Goal: Use online tool/utility: Utilize a website feature to perform a specific function

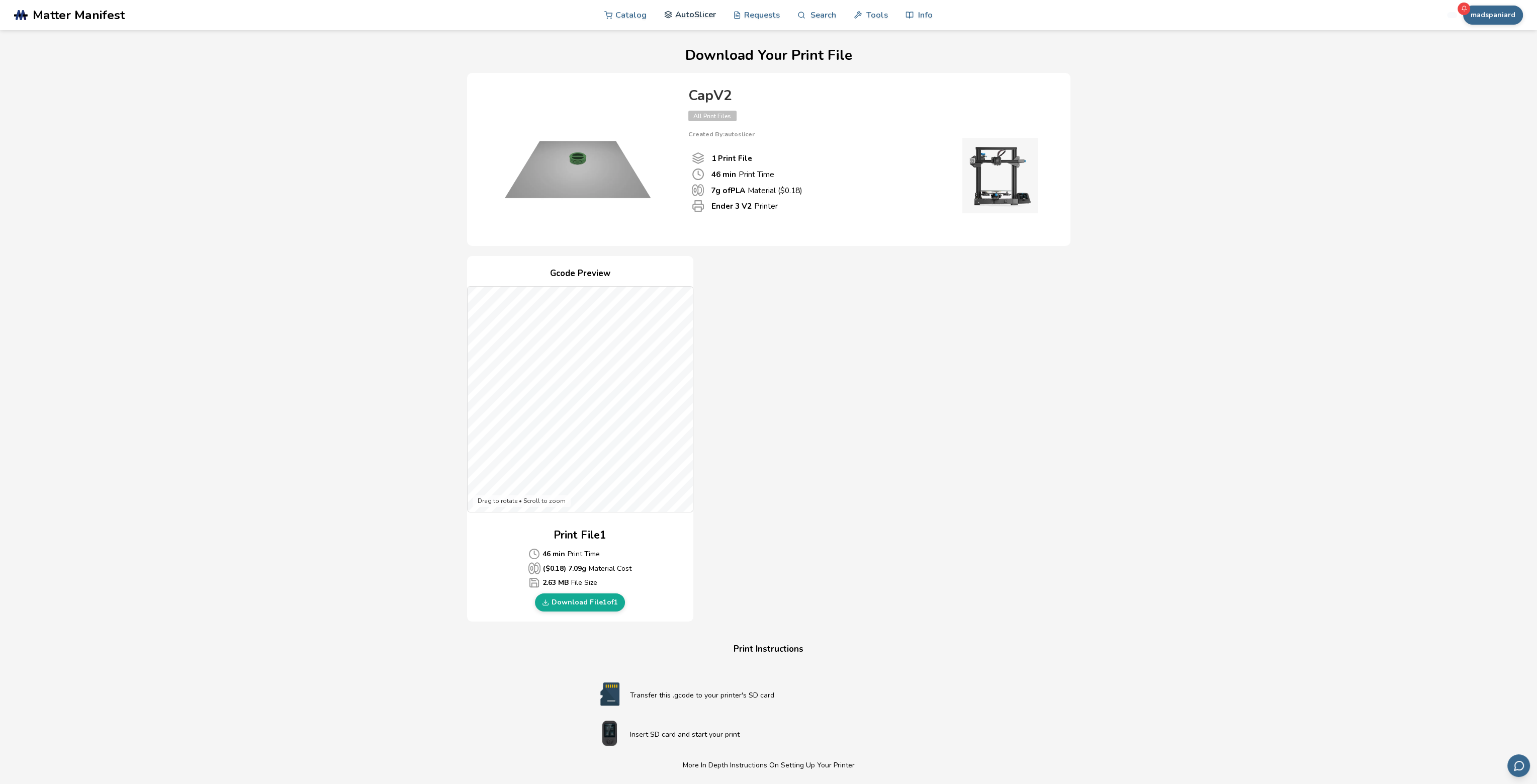
click at [675, 18] on link "AutoSlicer" at bounding box center [690, 14] width 52 height 30
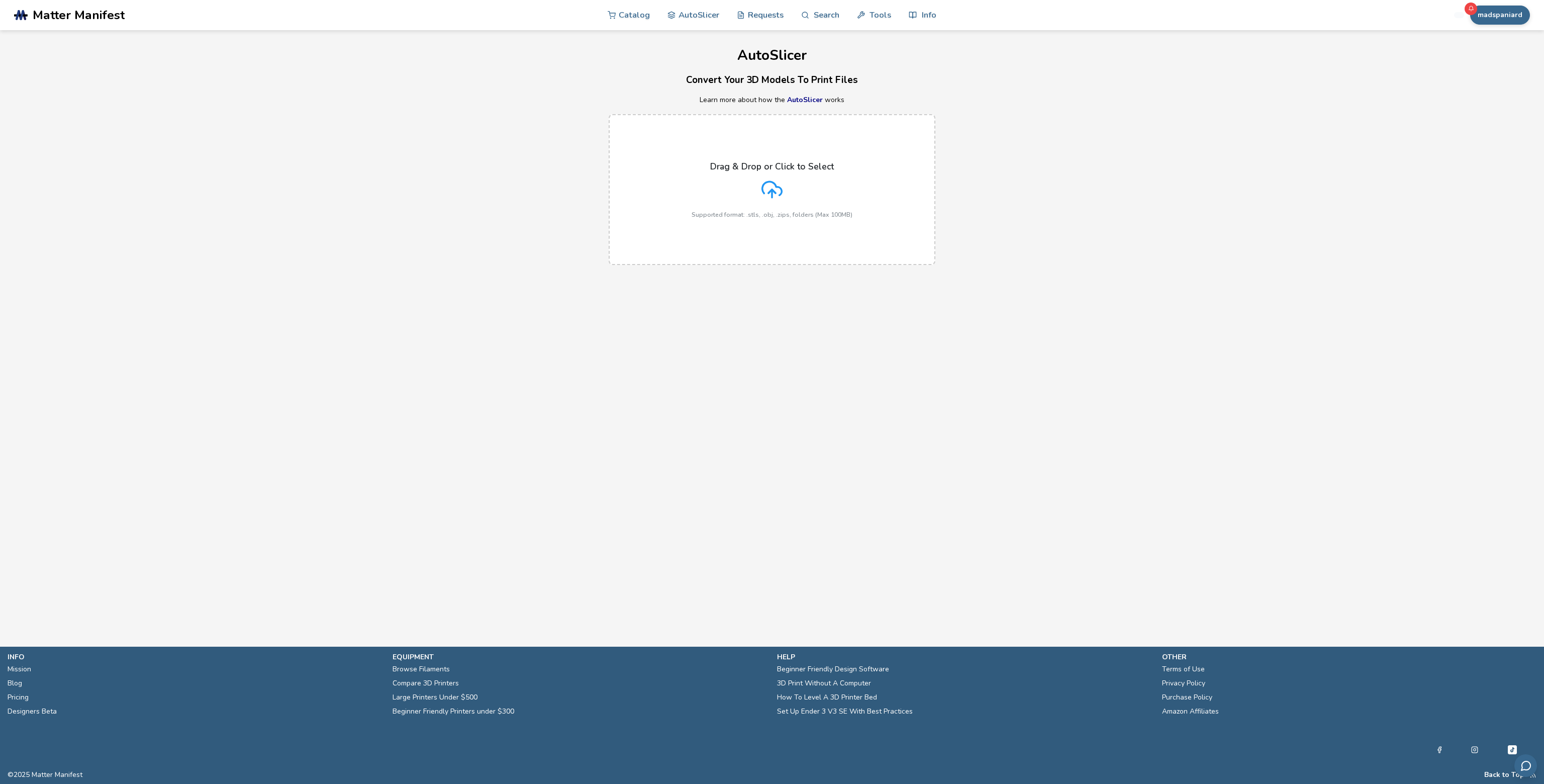
click at [1526, 18] on icon at bounding box center [1524, 19] width 8 height 8
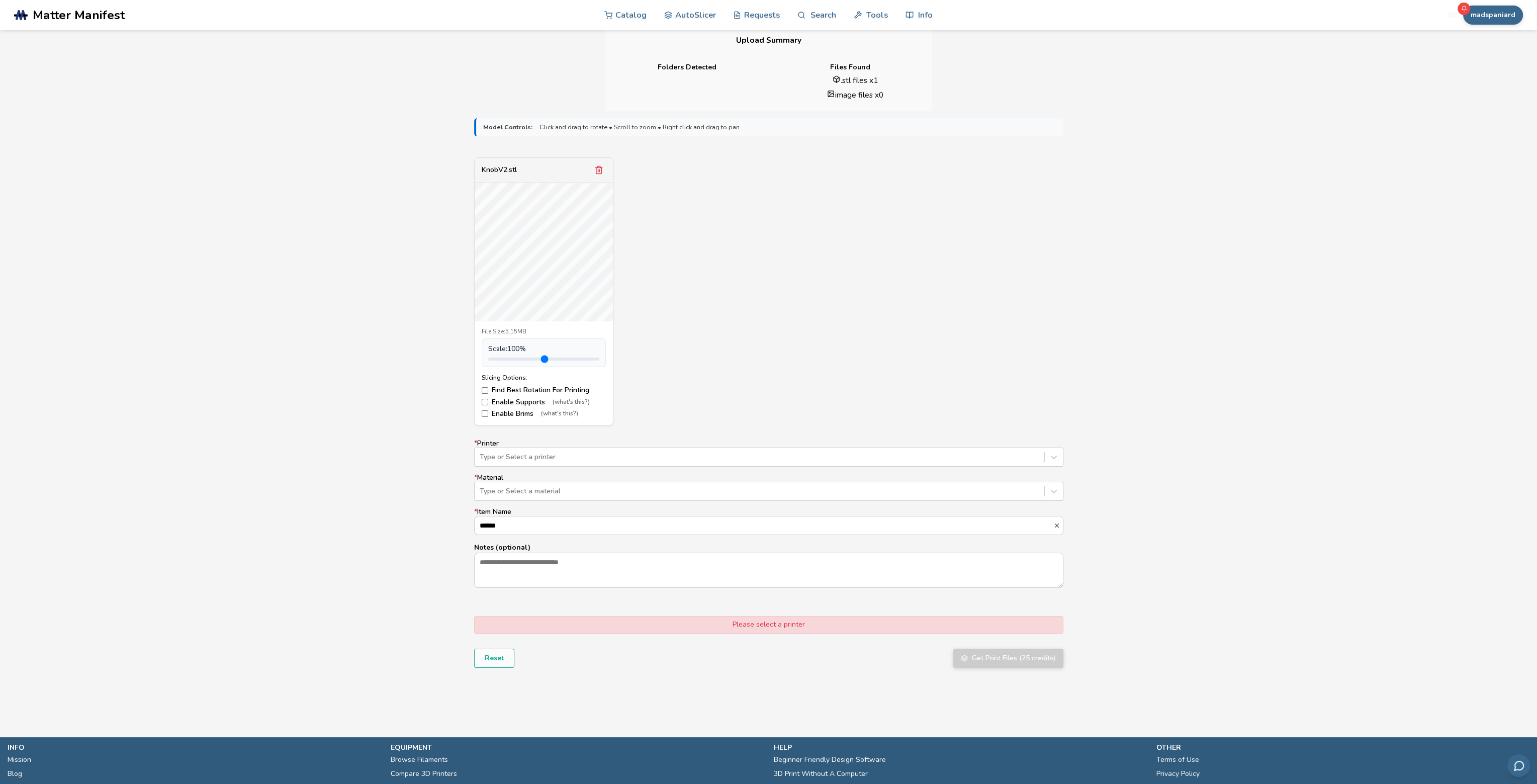
scroll to position [251, 0]
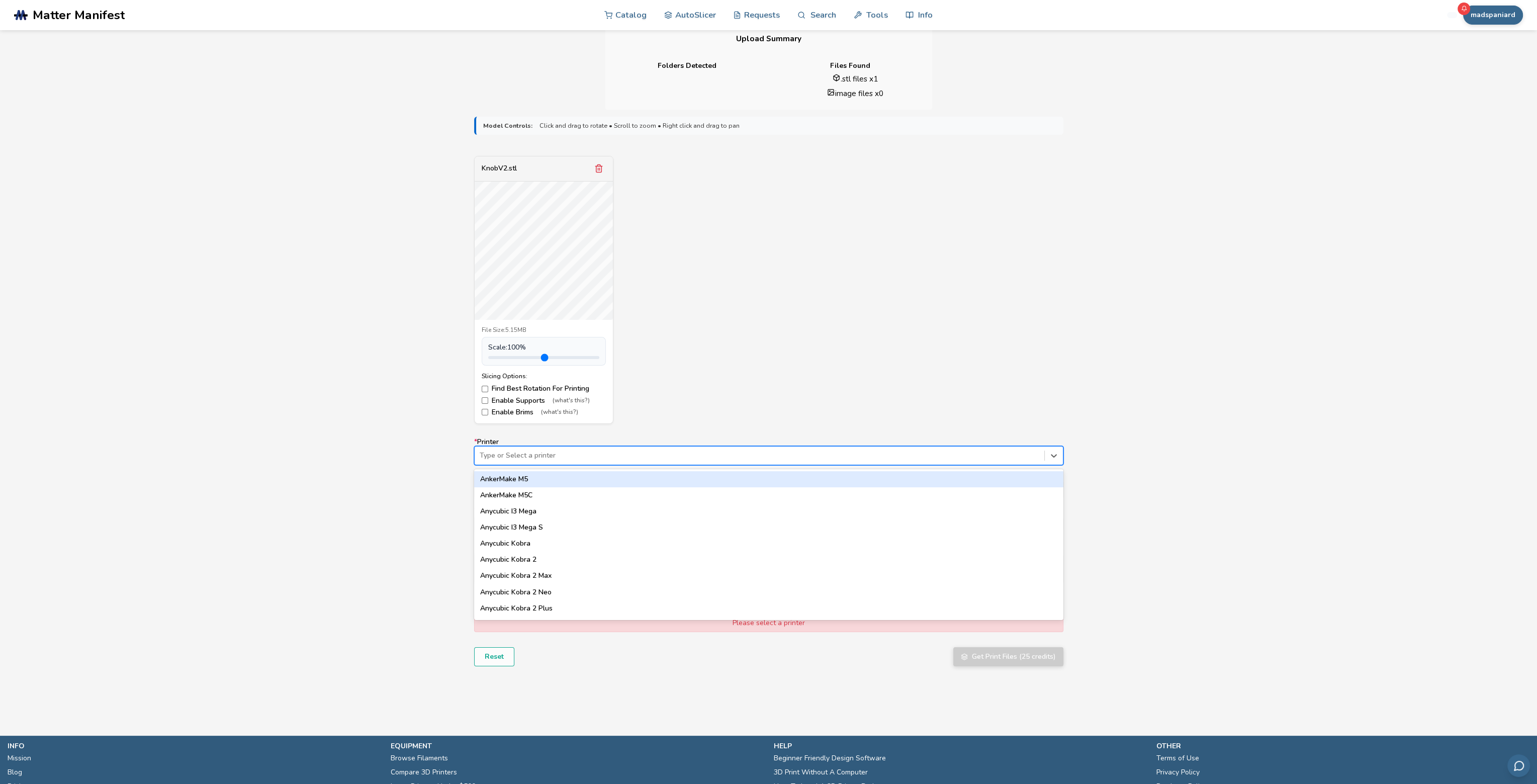
click at [539, 458] on div at bounding box center [759, 455] width 560 height 10
type input "****"
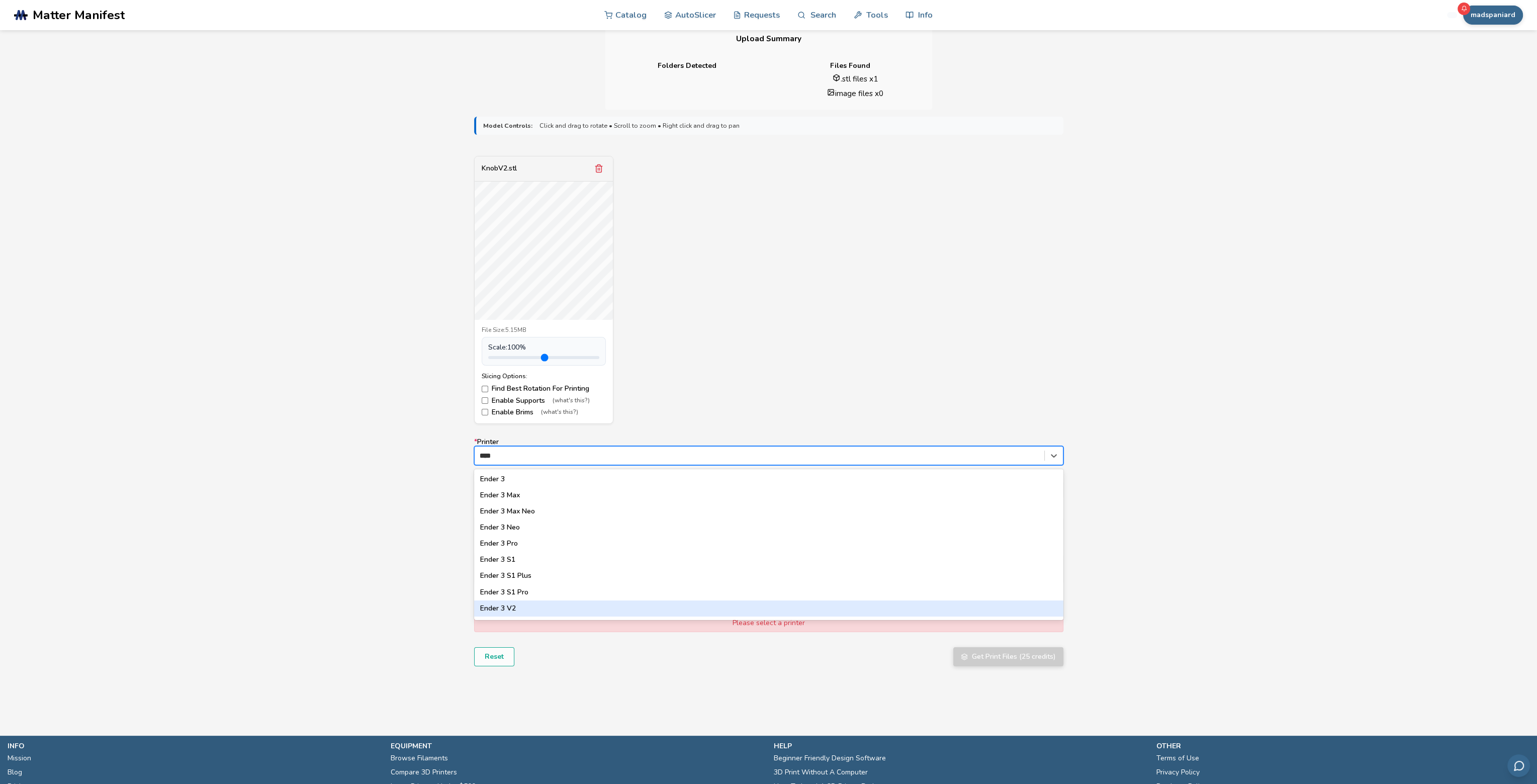
click at [522, 607] on div "Ender 3 V2" at bounding box center [768, 608] width 589 height 16
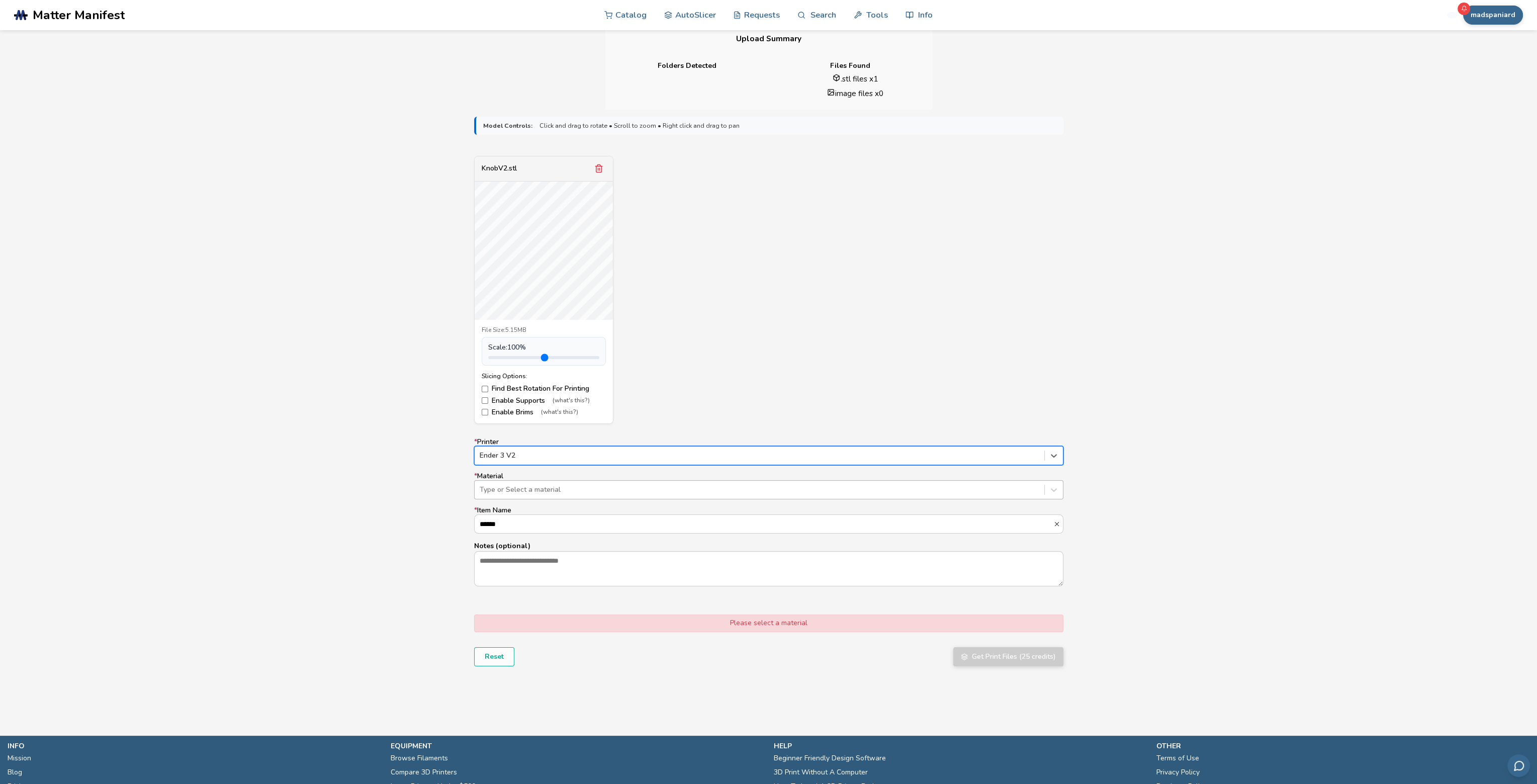
click at [495, 488] on div at bounding box center [759, 489] width 560 height 10
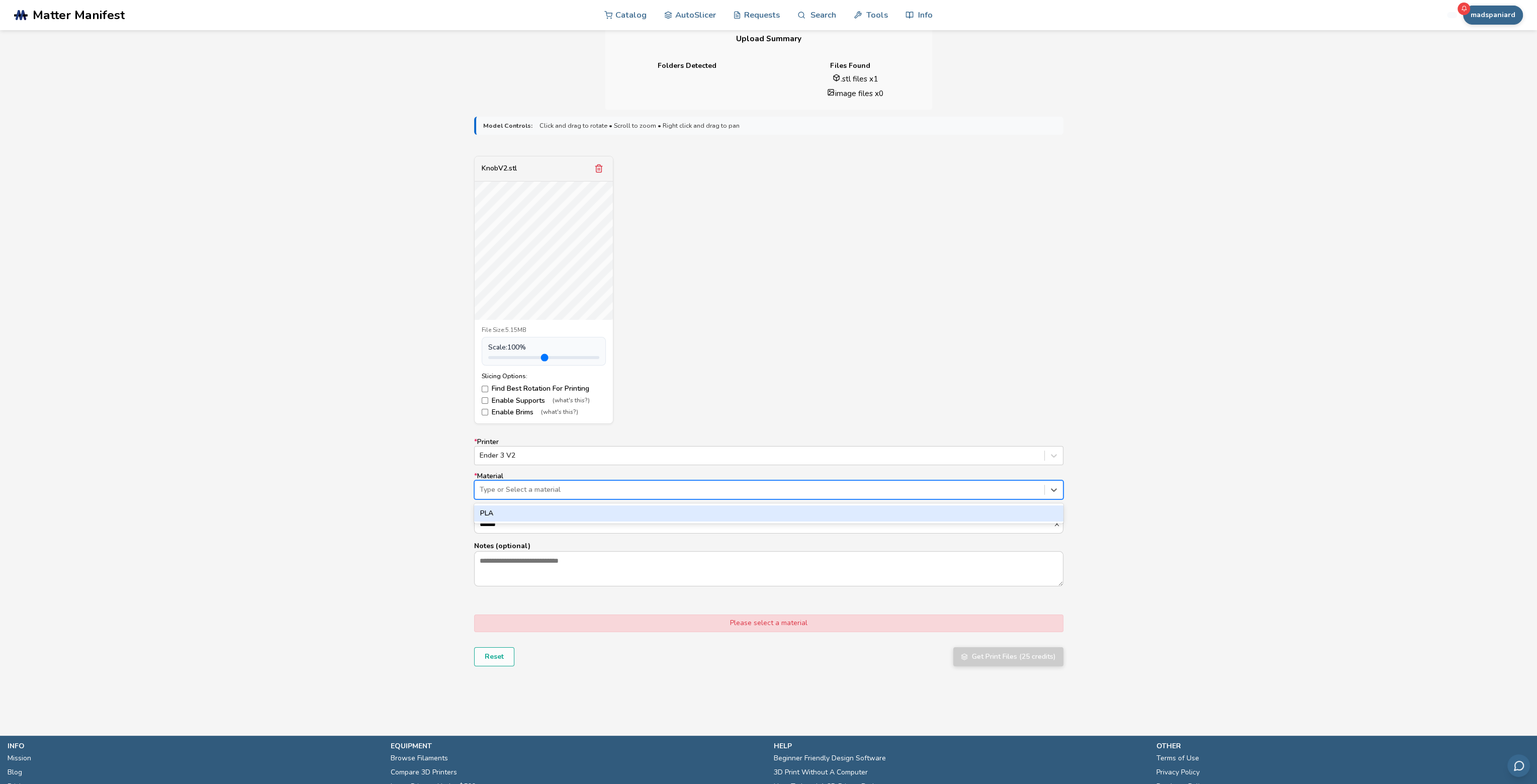
click at [502, 518] on div "PLA" at bounding box center [768, 513] width 589 height 16
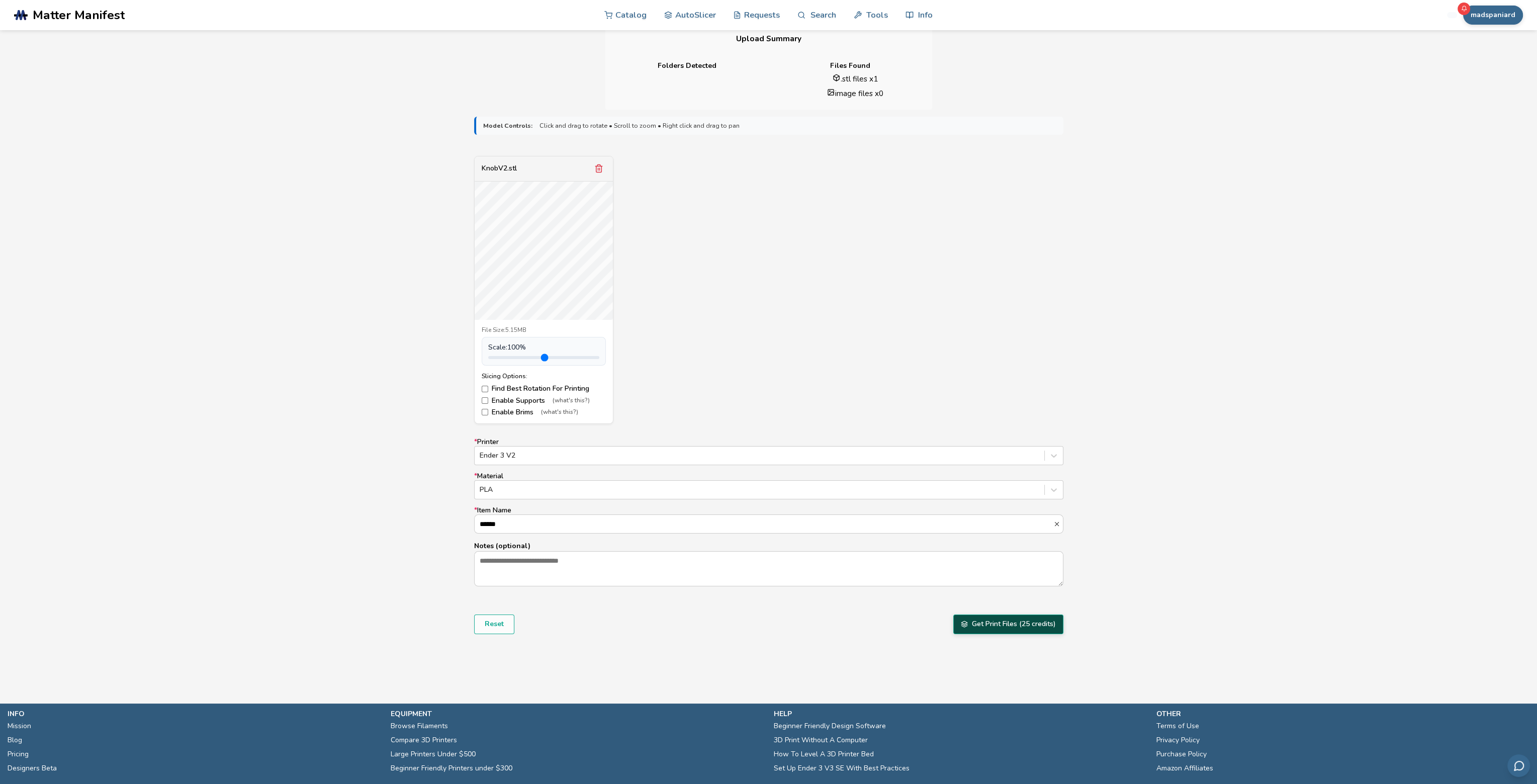
click at [1035, 625] on button "Get Print Files (25 credits)" at bounding box center [1008, 623] width 110 height 19
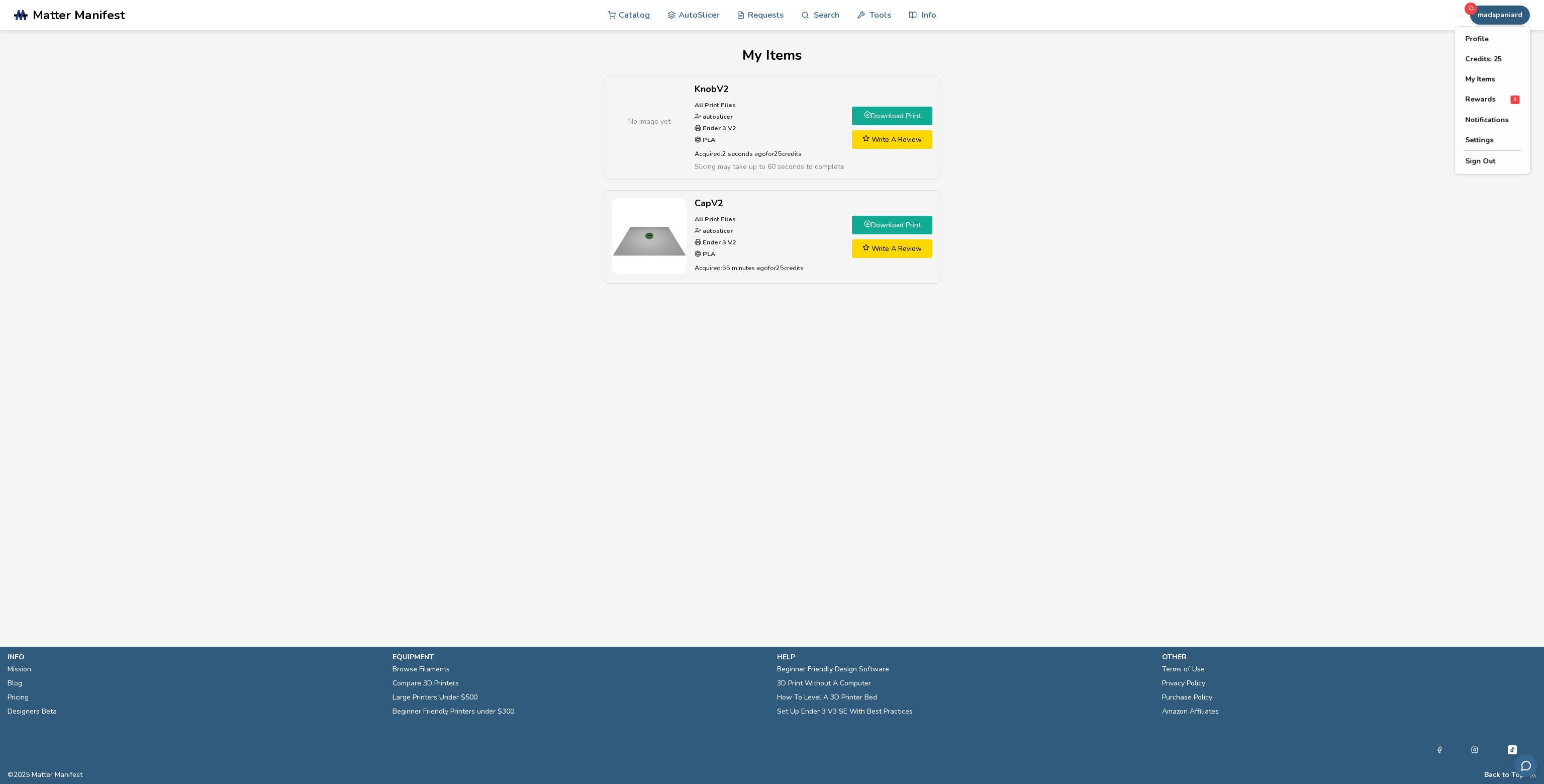
click at [1499, 18] on button "madspaniard" at bounding box center [1500, 15] width 60 height 19
click at [1472, 97] on span "Rewards" at bounding box center [1480, 99] width 30 height 8
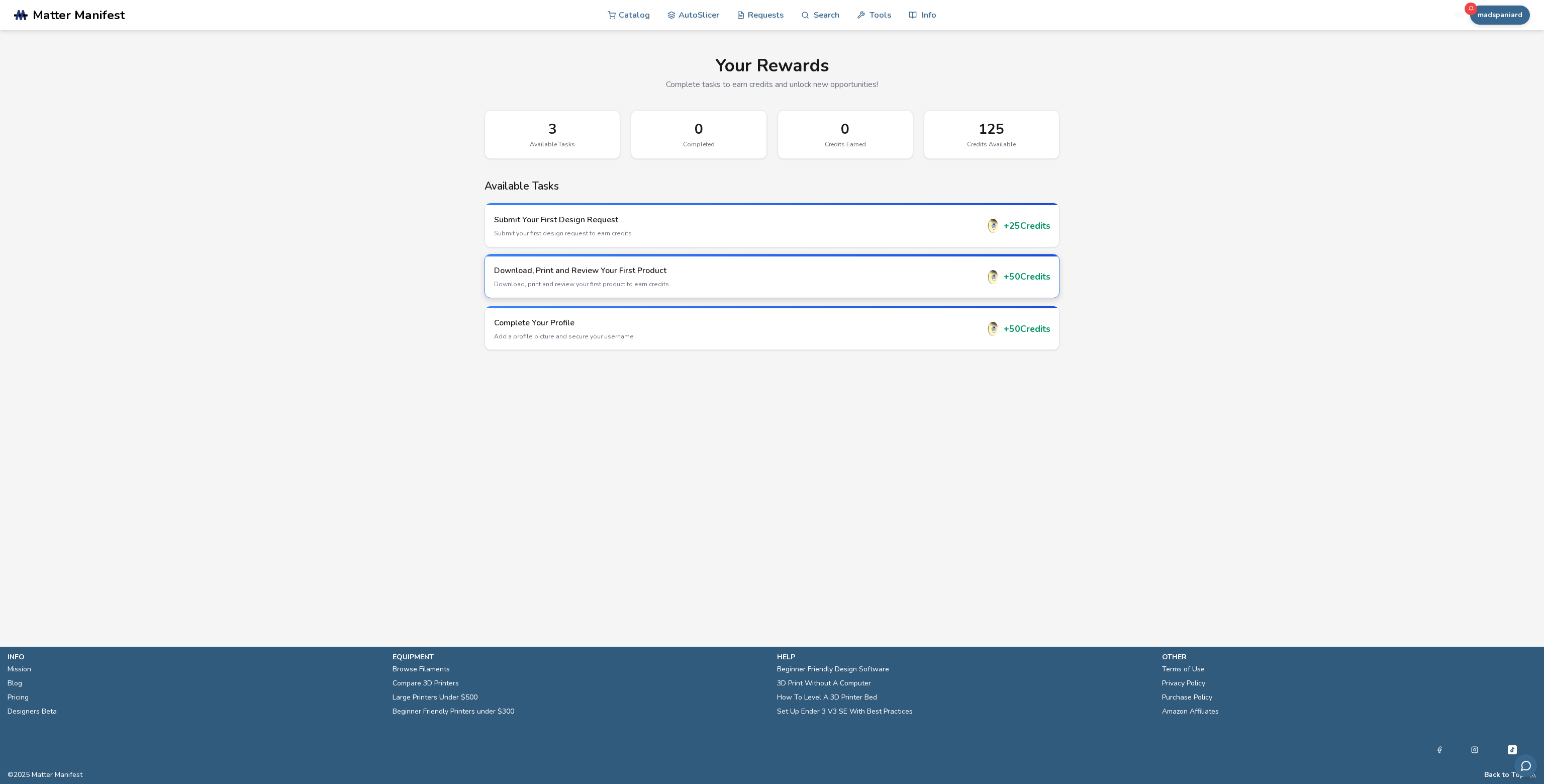
click at [652, 280] on p "Download, print and review your first product to earn credits" at bounding box center [736, 284] width 485 height 9
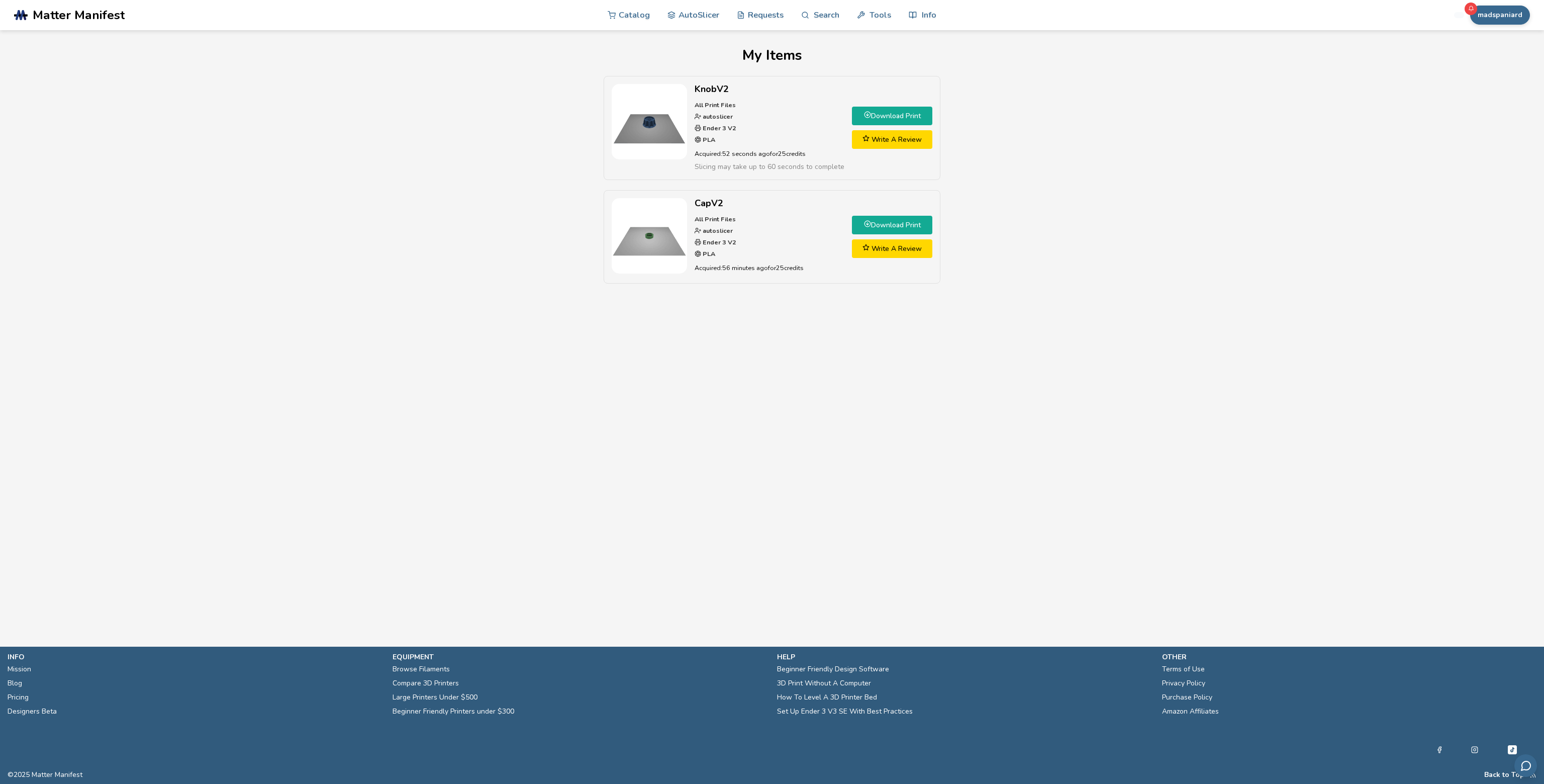
click at [889, 111] on link "Download Print" at bounding box center [892, 115] width 80 height 18
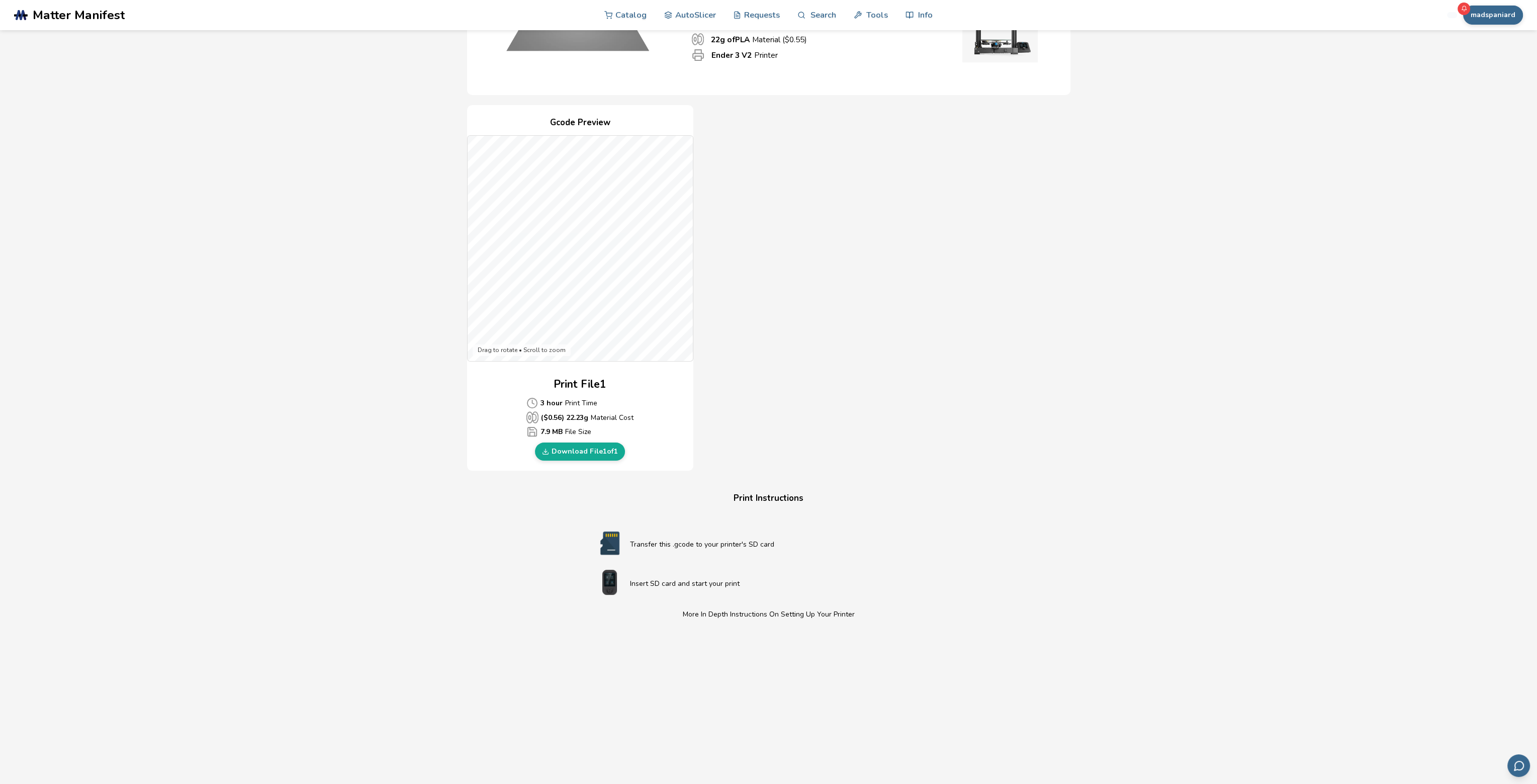
scroll to position [151, 0]
click at [578, 450] on link "Download File 1 of 1" at bounding box center [579, 452] width 90 height 18
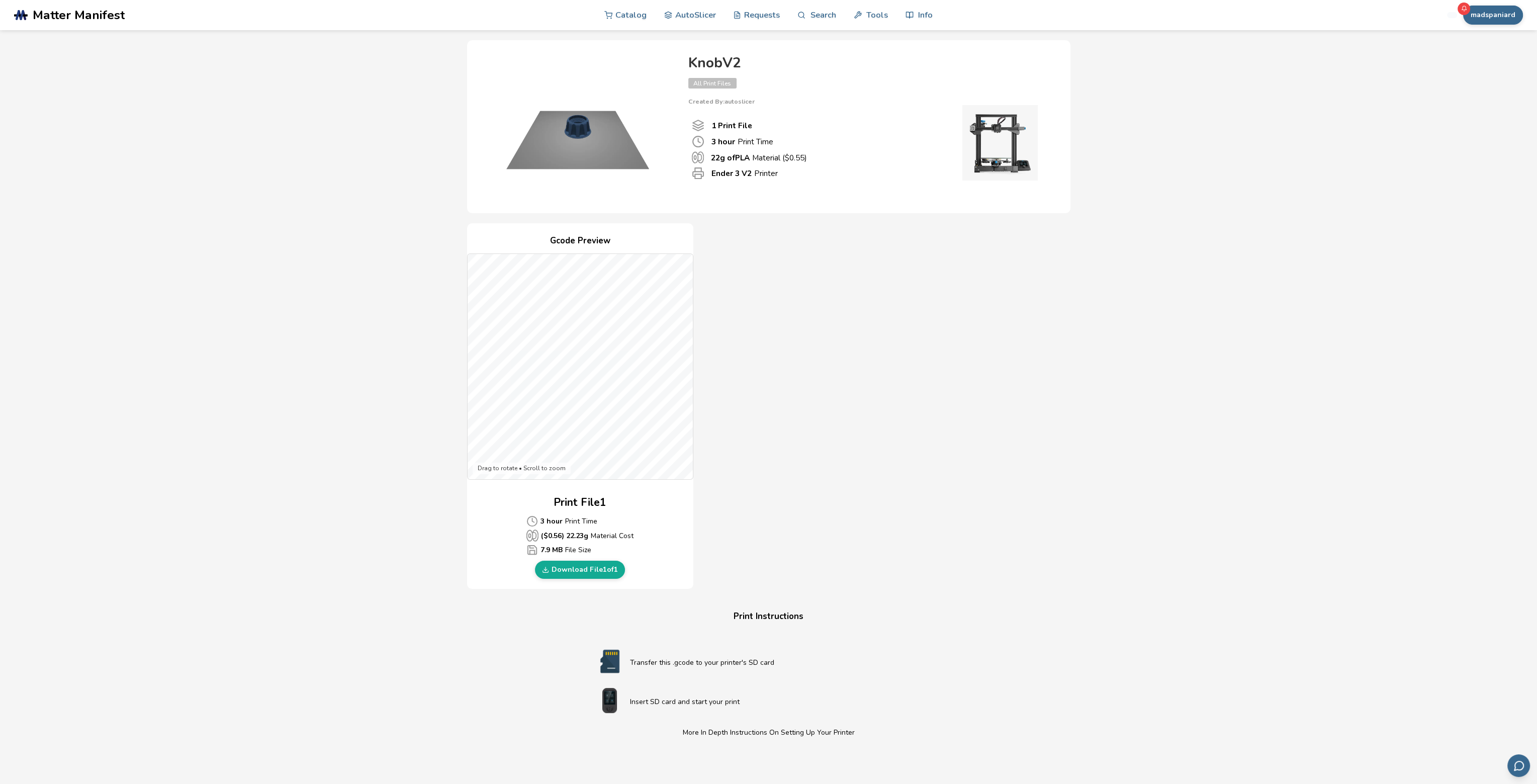
scroll to position [0, 0]
